Goal: Check status: Check status

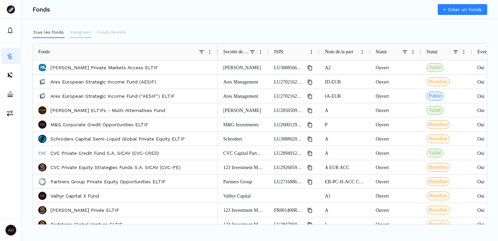
click at [78, 31] on p "Evergreen" at bounding box center [80, 32] width 20 height 6
